Goal: Transaction & Acquisition: Subscribe to service/newsletter

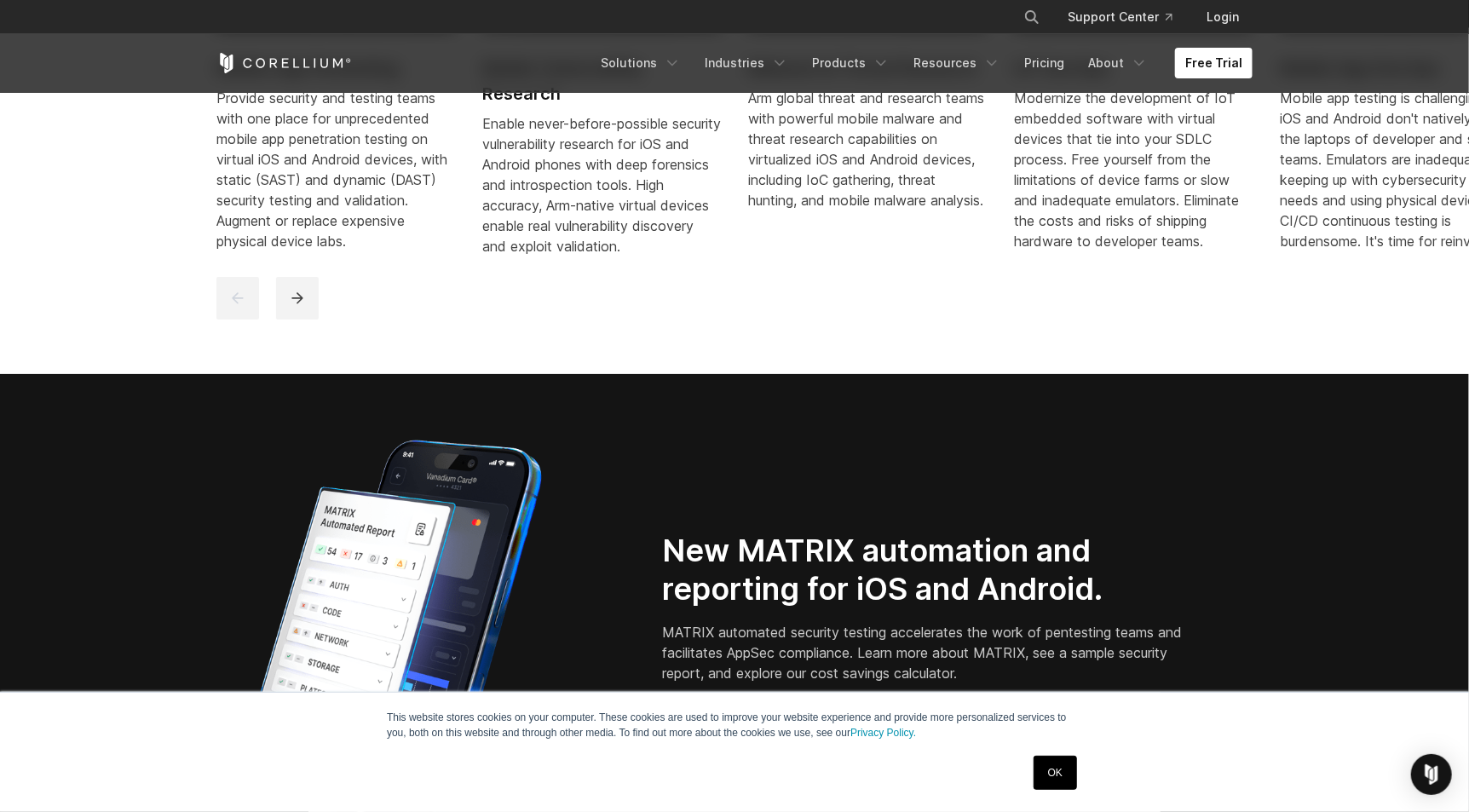
scroll to position [1193, 0]
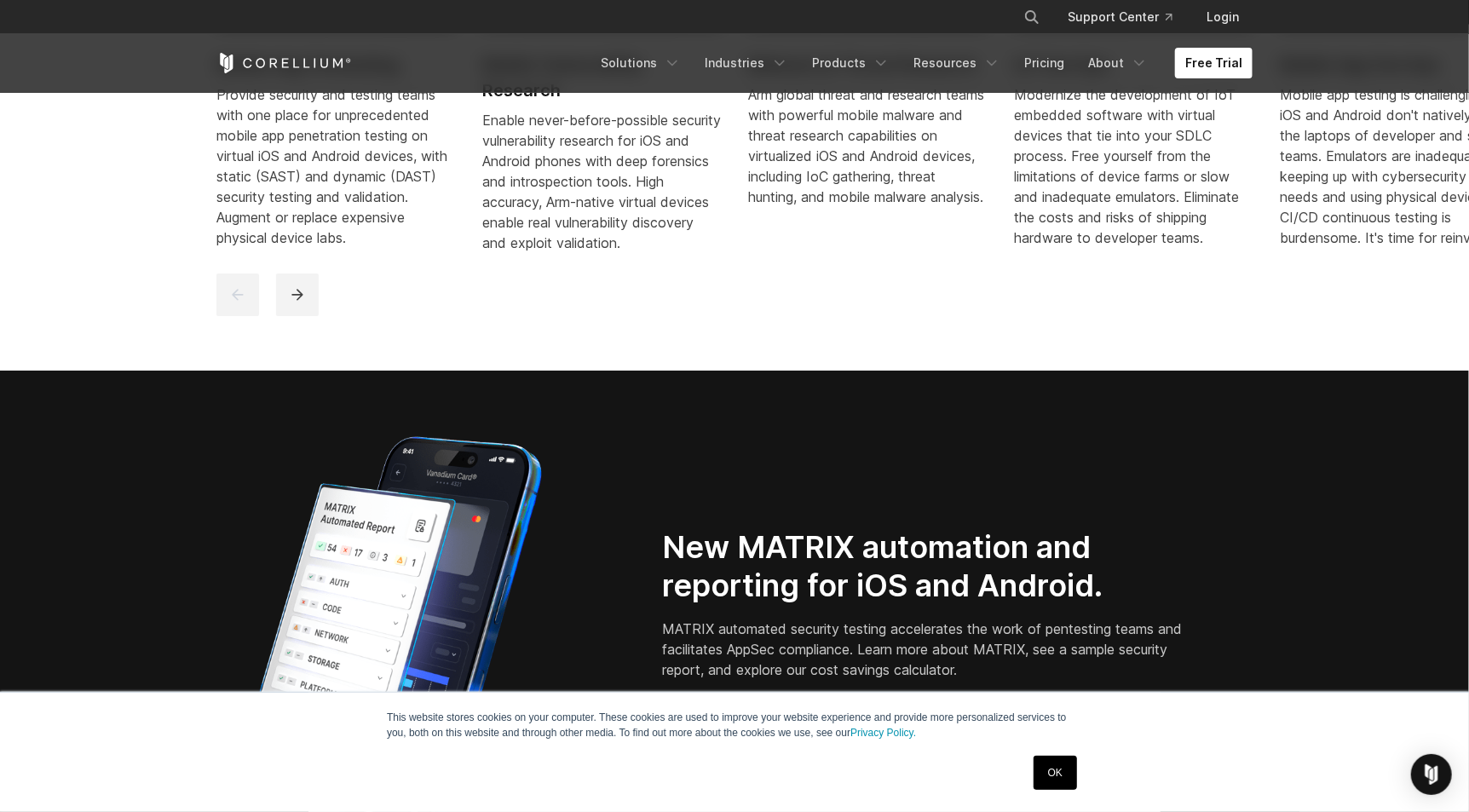
click at [875, 777] on link "OK" at bounding box center [1055, 773] width 44 height 34
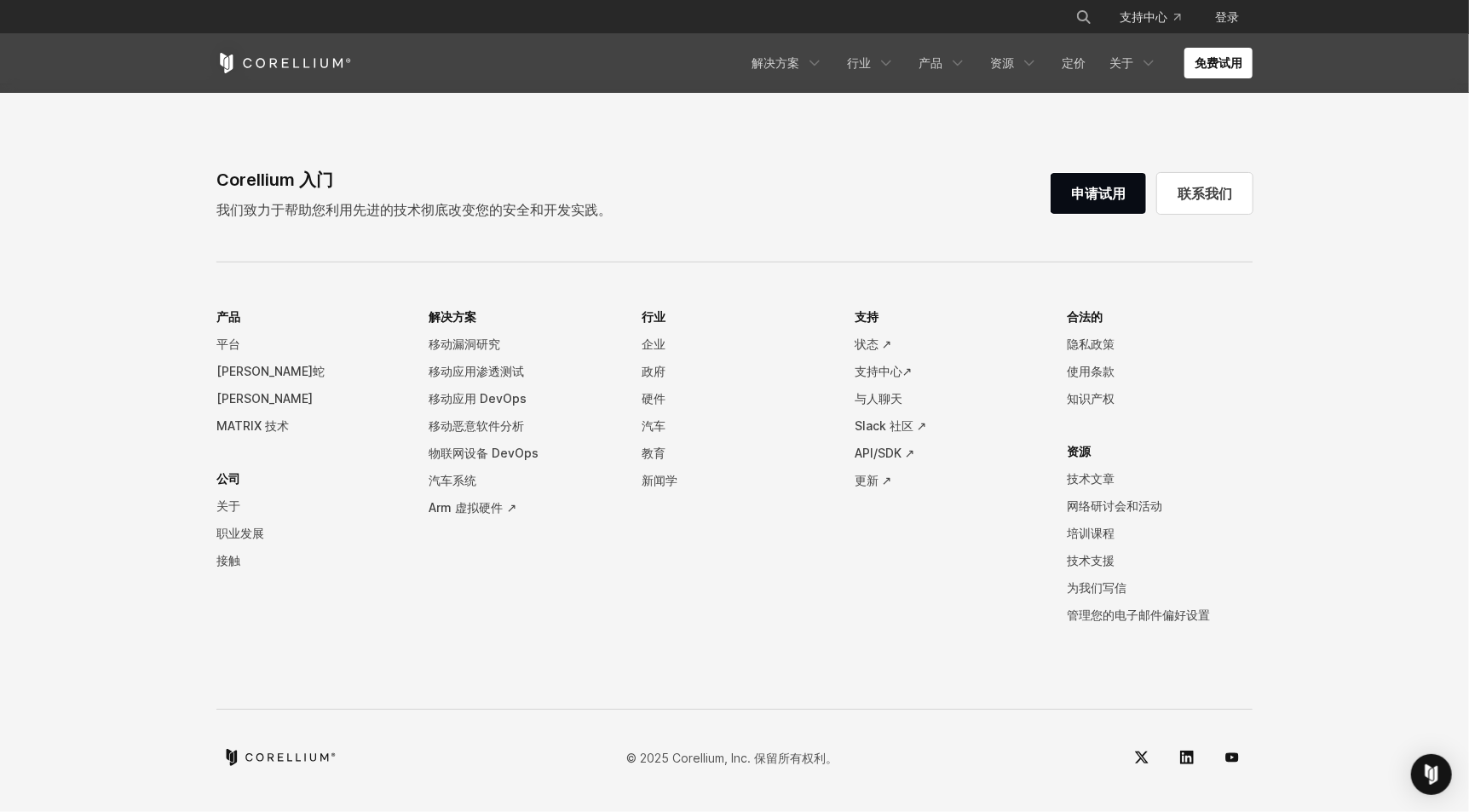
scroll to position [3788, 0]
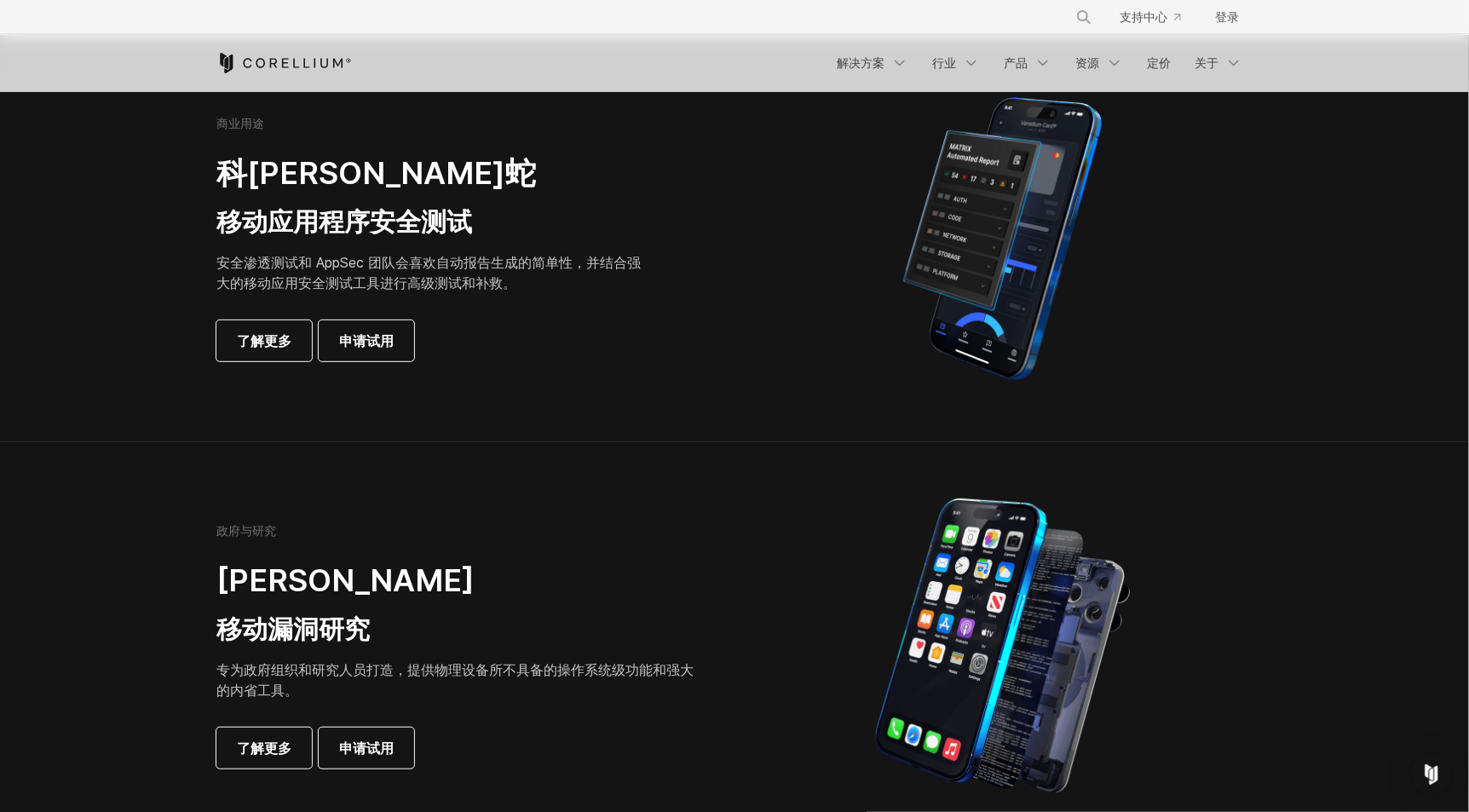
scroll to position [426, 0]
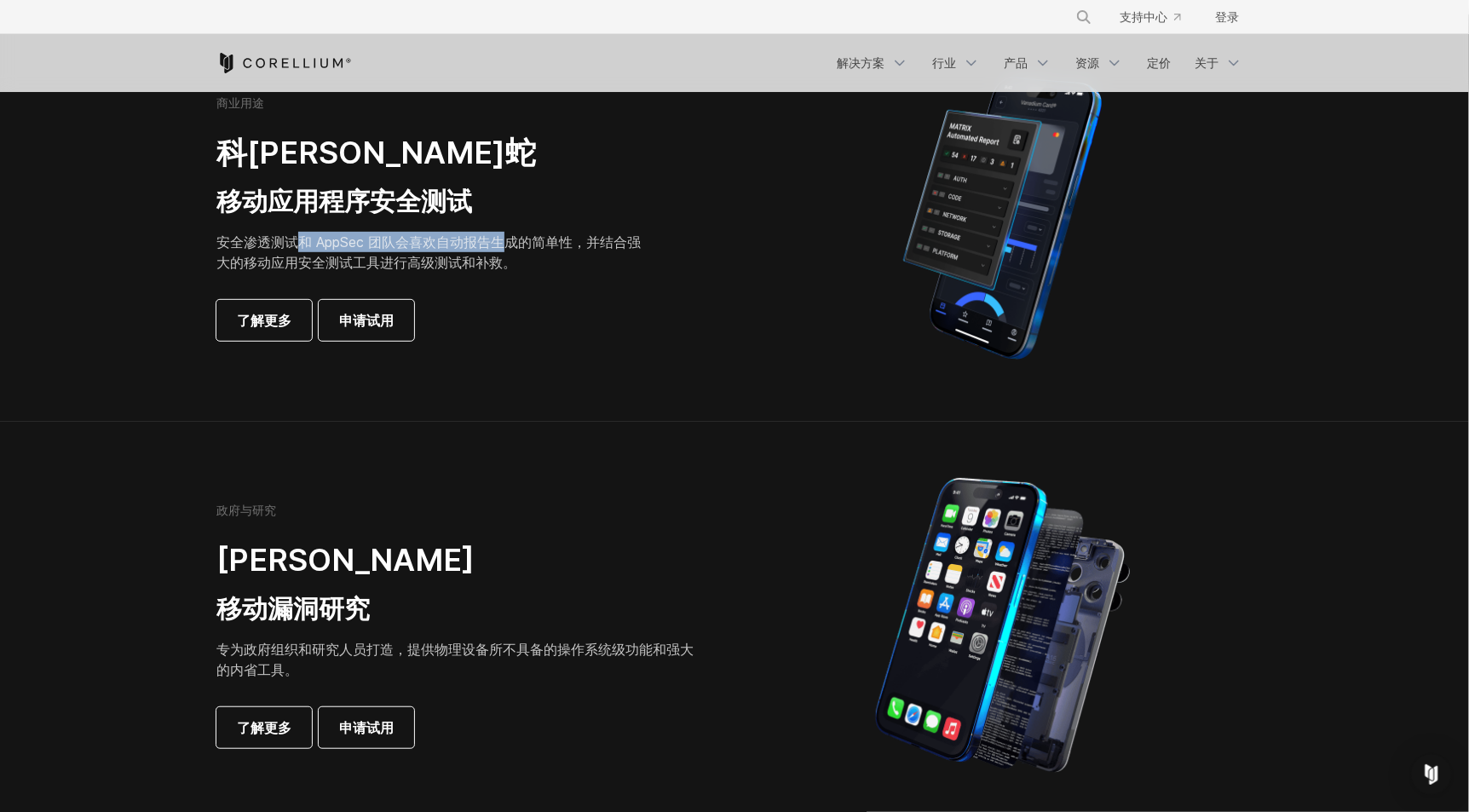
drag, startPoint x: 304, startPoint y: 243, endPoint x: 500, endPoint y: 242, distance: 196.0
click at [500, 242] on font "安全渗透测试和 AppSec 团队会喜欢自动报告生成的简单性，并结合强大的移动应用安全测试工具进行高级测试和补救。" at bounding box center [429, 252] width 425 height 37
click at [447, 264] on font "安全渗透测试和 AppSec 团队会喜欢自动报告生成的简单性，并结合强大的移动应用安全测试工具进行高级测试和补救。" at bounding box center [429, 252] width 425 height 37
click at [245, 312] on font "了解更多" at bounding box center [264, 320] width 55 height 17
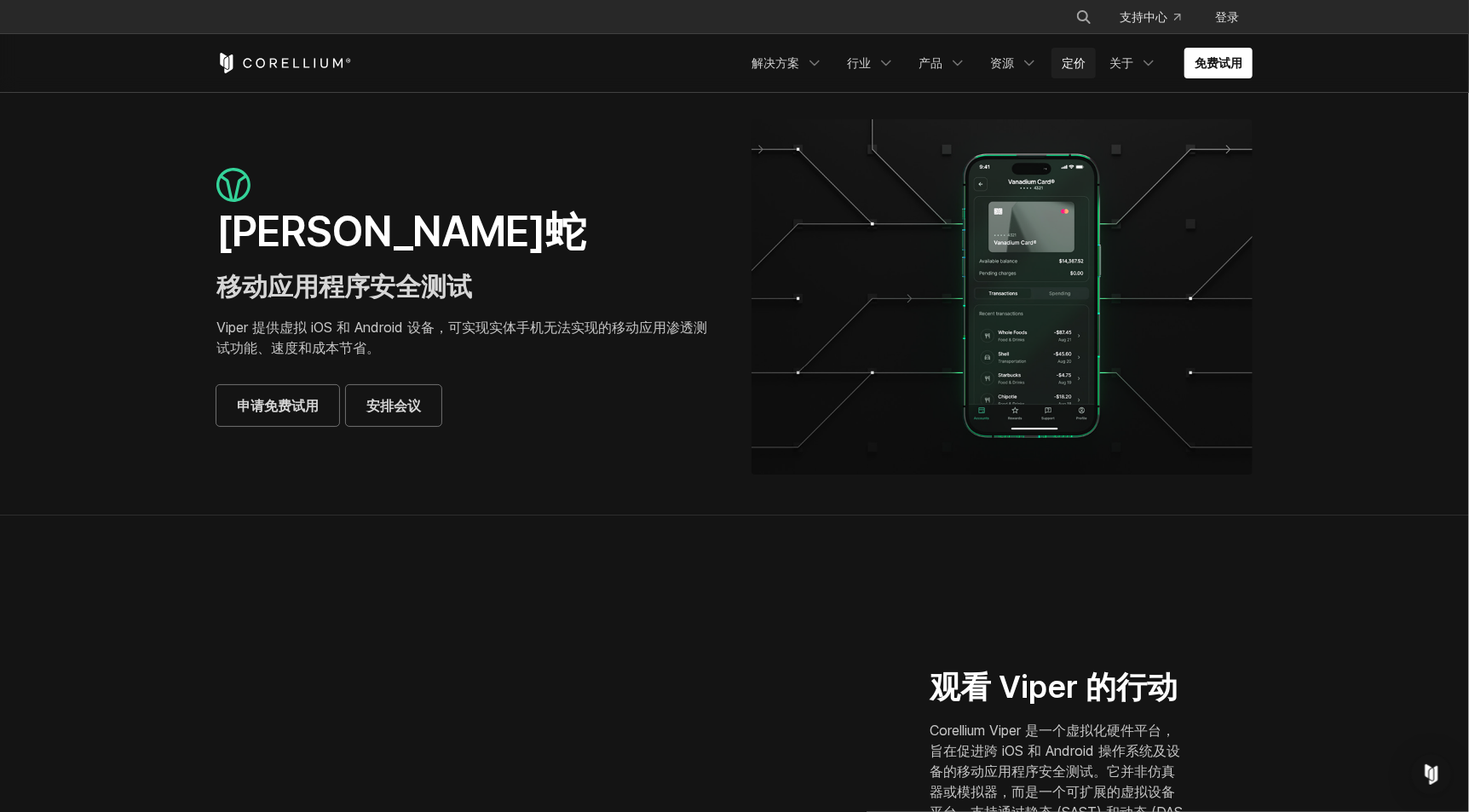
click at [1069, 59] on font "定价" at bounding box center [1074, 63] width 24 height 15
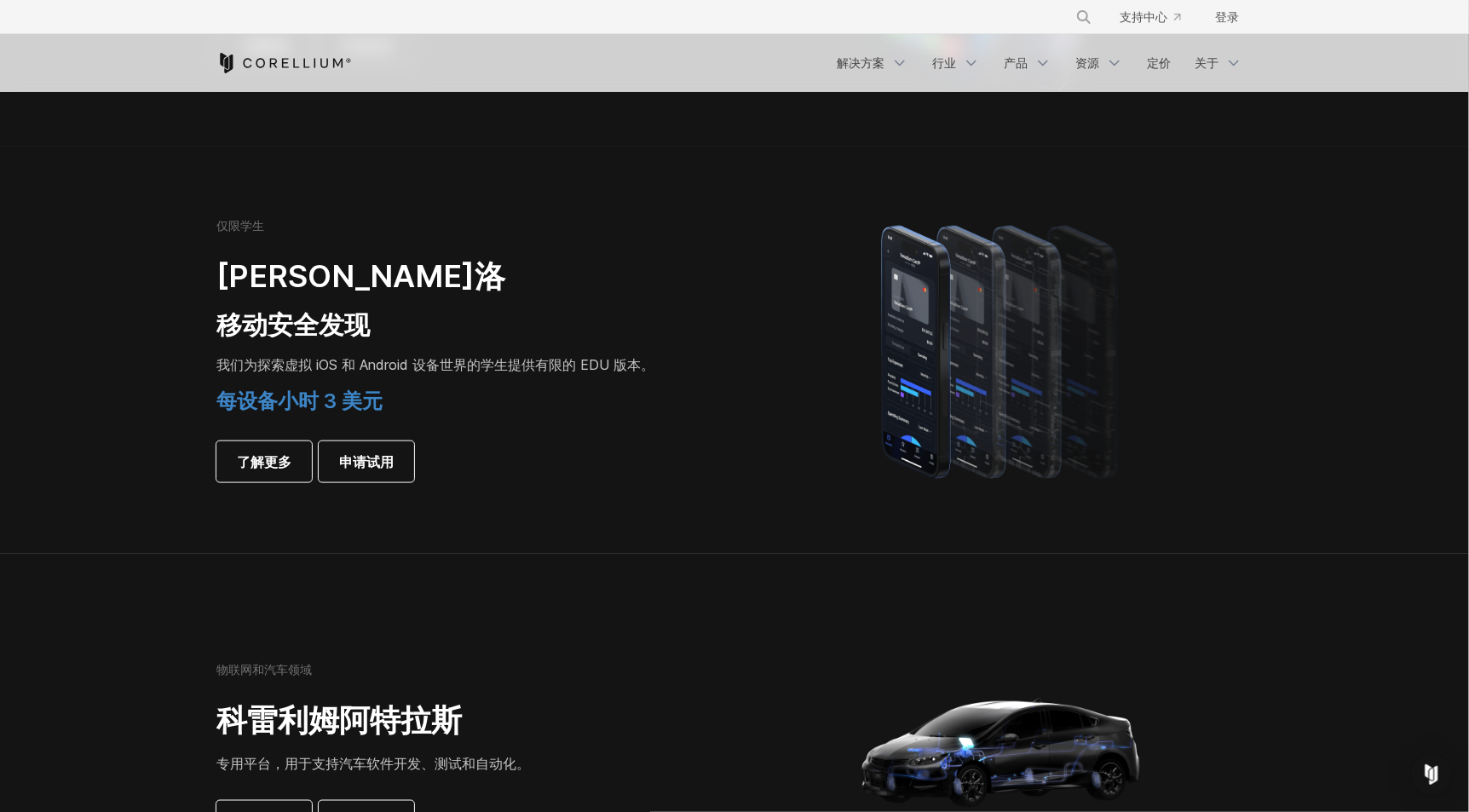
scroll to position [1790, 0]
